Goal: Task Accomplishment & Management: Use online tool/utility

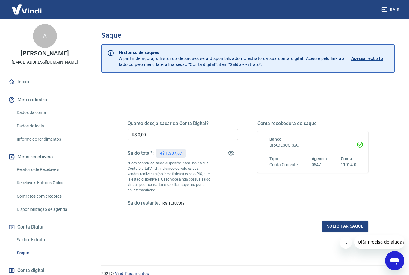
click at [205, 126] on div "Quanto deseja sacar da Conta Digital? R$ 0,00 ​ Saldo total*: R$ 1.307,67 *Corr…" at bounding box center [183, 163] width 111 height 86
click at [200, 133] on input "R$ 0,00" at bounding box center [183, 134] width 111 height 11
type input "R$ 1.000,00"
click at [350, 229] on button "Solicitar saque" at bounding box center [345, 225] width 46 height 11
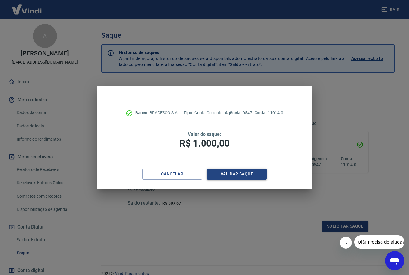
click at [259, 173] on button "Validar saque" at bounding box center [237, 173] width 60 height 11
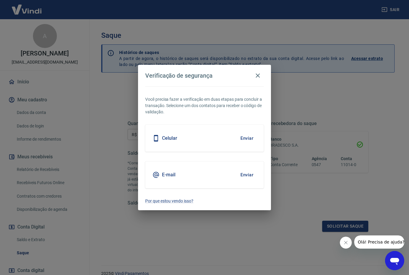
click at [251, 139] on button "Enviar" at bounding box center [246, 138] width 19 height 13
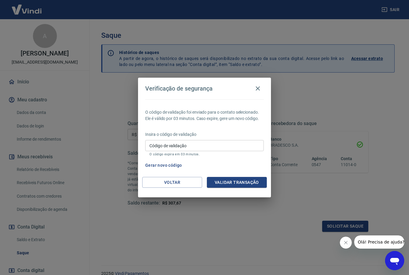
click at [227, 146] on input "Código de validação" at bounding box center [204, 145] width 119 height 11
type input "854600"
click at [246, 187] on button "Validar transação" at bounding box center [237, 182] width 60 height 11
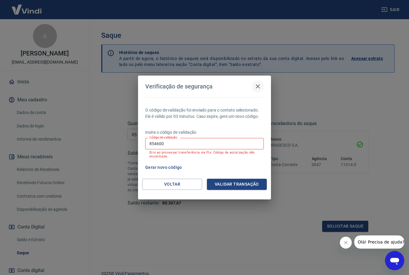
click at [258, 87] on icon "button" at bounding box center [258, 86] width 4 height 4
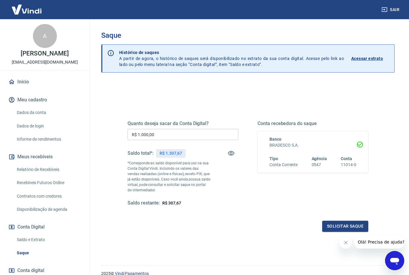
click at [196, 136] on input "R$ 1.000,00" at bounding box center [183, 134] width 111 height 11
type input "R$ 1.307,67"
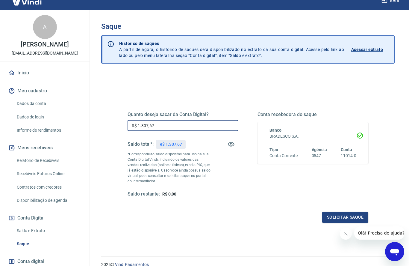
scroll to position [24, 0]
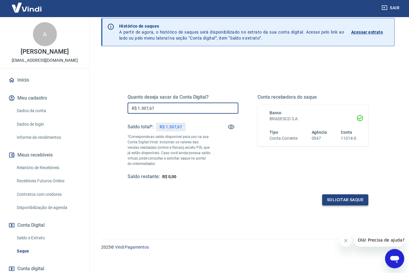
click at [352, 204] on button "Solicitar saque" at bounding box center [345, 201] width 46 height 11
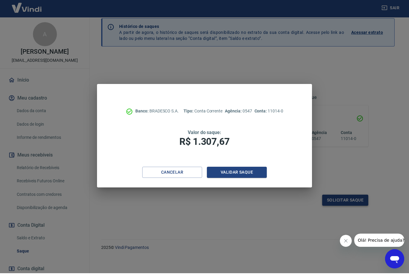
scroll to position [7, 0]
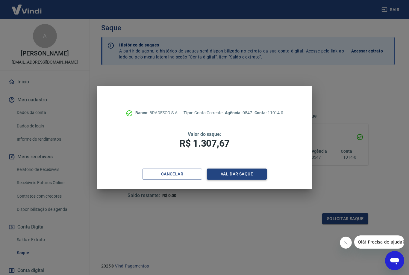
click at [237, 179] on button "Validar saque" at bounding box center [237, 173] width 60 height 11
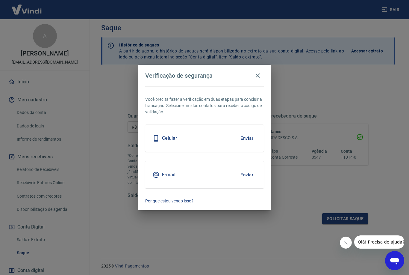
click at [252, 144] on button "Enviar" at bounding box center [246, 138] width 19 height 13
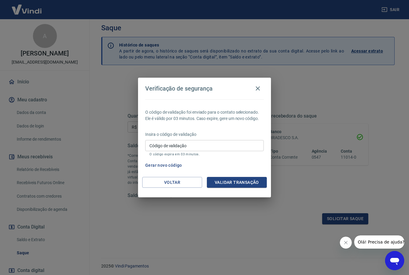
click at [189, 151] on input "Código de validação" at bounding box center [204, 145] width 119 height 11
type input "803223"
click at [243, 188] on button "Validar transação" at bounding box center [237, 182] width 60 height 11
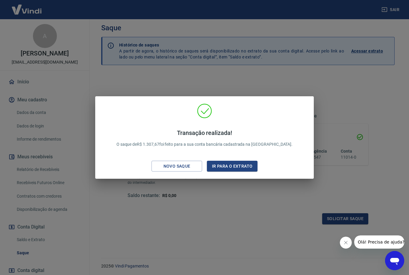
click at [251, 247] on div "Transação realizada! O saque de R$ 1.307,67 foi feito para a sua conta bancária…" at bounding box center [204, 137] width 409 height 275
